Goal: Task Accomplishment & Management: Manage account settings

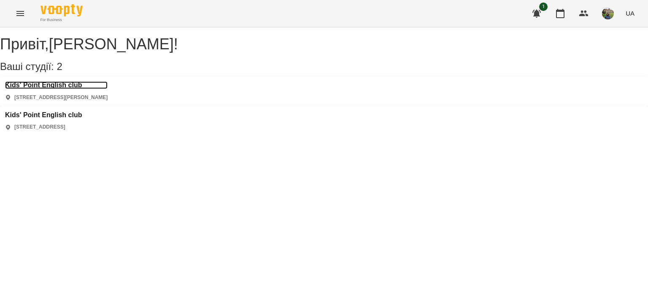
click at [70, 89] on h3 "Kids' Point English club" at bounding box center [56, 85] width 103 height 8
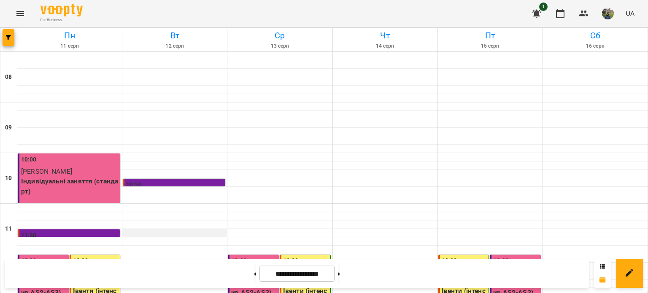
scroll to position [14, 0]
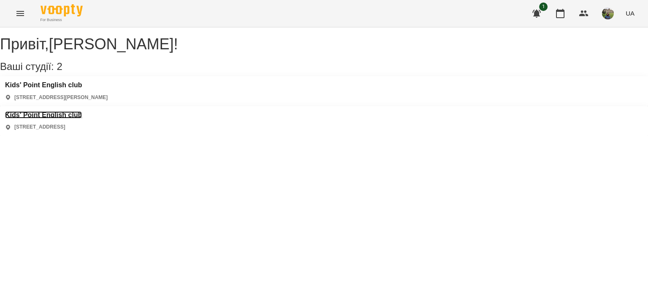
click at [82, 111] on h3 "Kids' Point English club" at bounding box center [43, 115] width 77 height 8
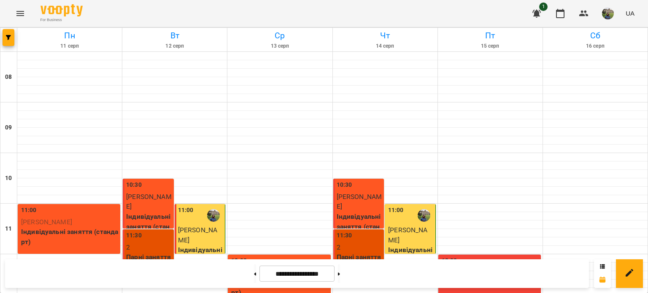
scroll to position [68, 0]
click at [340, 279] on button at bounding box center [339, 274] width 2 height 19
type input "**********"
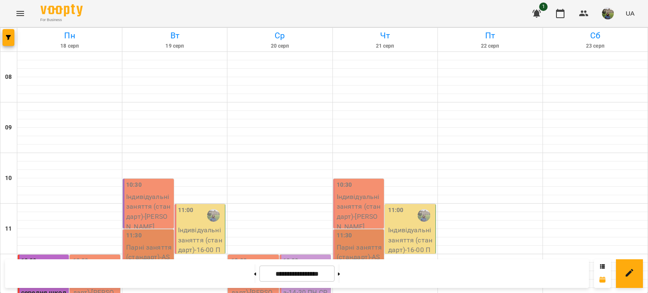
scroll to position [396, 0]
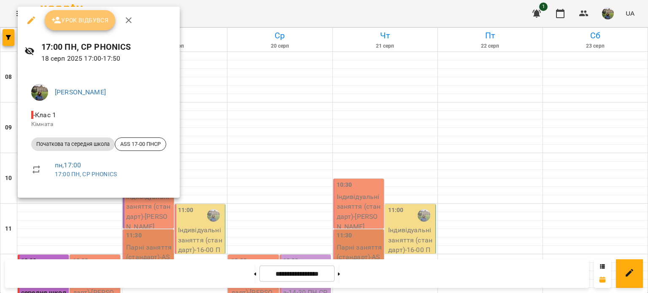
click at [95, 26] on button "Урок відбувся" at bounding box center [80, 20] width 71 height 20
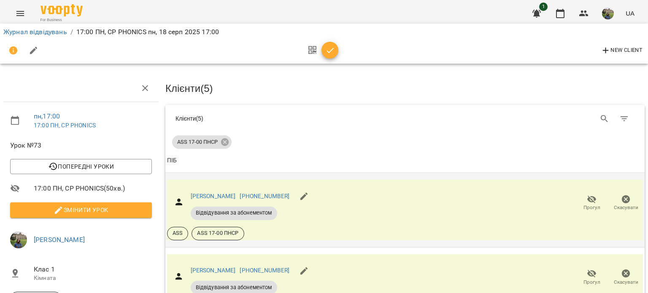
click at [590, 201] on icon "button" at bounding box center [592, 200] width 10 height 10
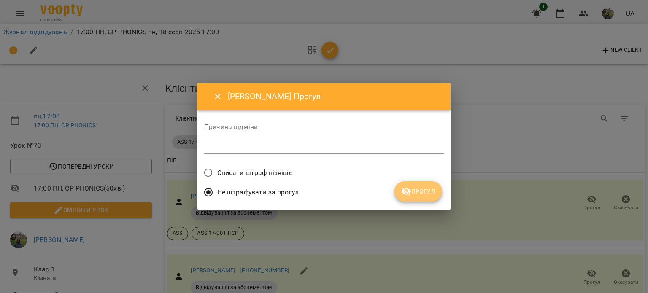
click at [412, 187] on span "Прогул" at bounding box center [418, 192] width 34 height 10
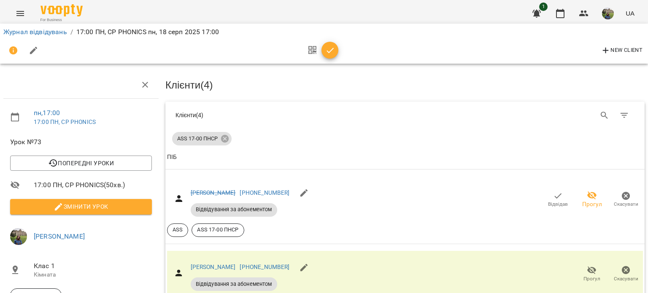
scroll to position [173, 0]
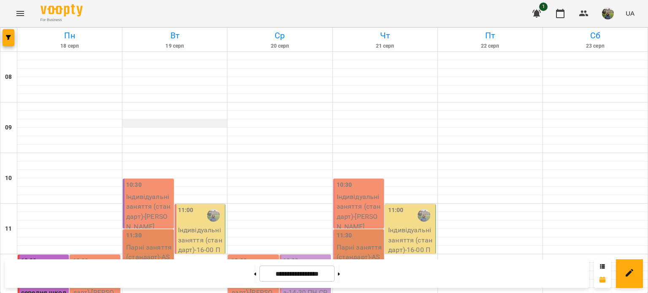
scroll to position [404, 0]
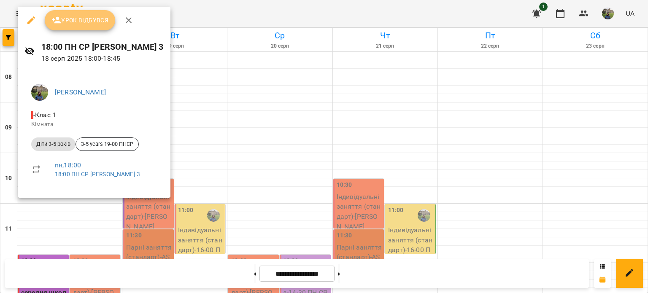
click at [79, 11] on button "Урок відбувся" at bounding box center [80, 20] width 71 height 20
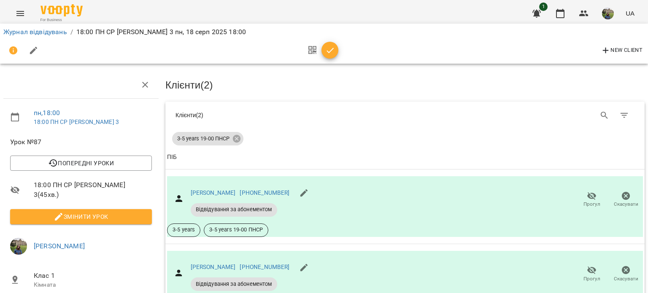
scroll to position [78, 0]
